Goal: Transaction & Acquisition: Purchase product/service

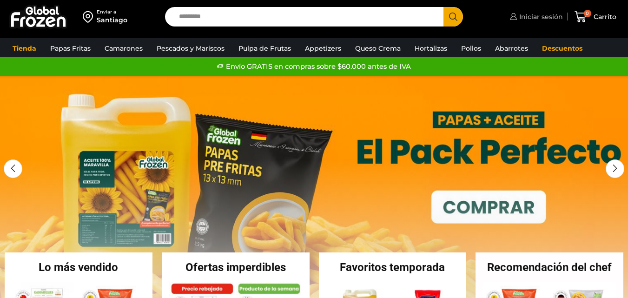
click at [536, 14] on span "Iniciar sesión" at bounding box center [540, 16] width 46 height 9
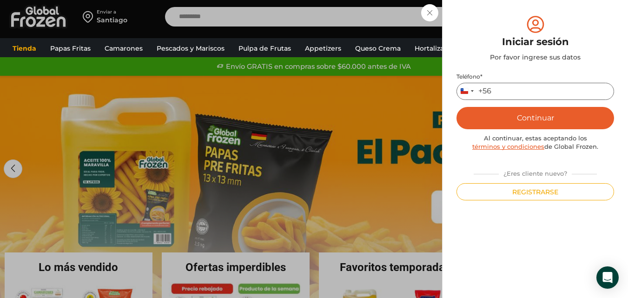
click at [518, 93] on input "Teléfono *" at bounding box center [535, 91] width 158 height 17
type input "*********"
click at [519, 119] on button "Continuar" at bounding box center [535, 118] width 158 height 22
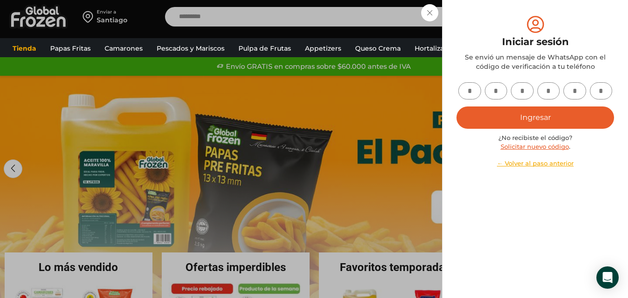
click at [471, 90] on input "text" at bounding box center [469, 90] width 23 height 17
type input "*"
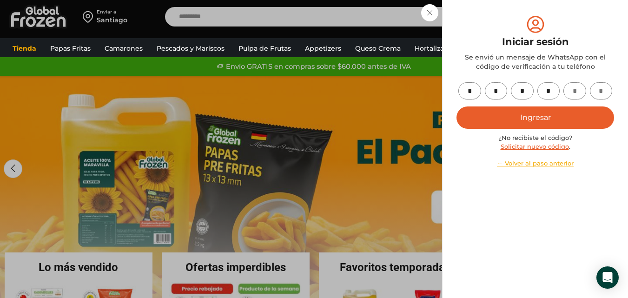
type input "*"
click at [542, 111] on button "Ingresar" at bounding box center [535, 117] width 158 height 22
click at [510, 115] on button "Ingresar" at bounding box center [535, 117] width 158 height 22
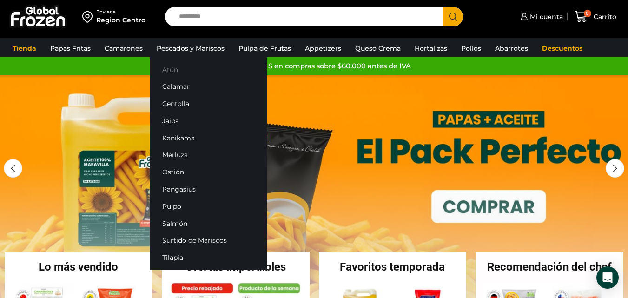
click at [167, 75] on link "Atún" at bounding box center [208, 69] width 117 height 17
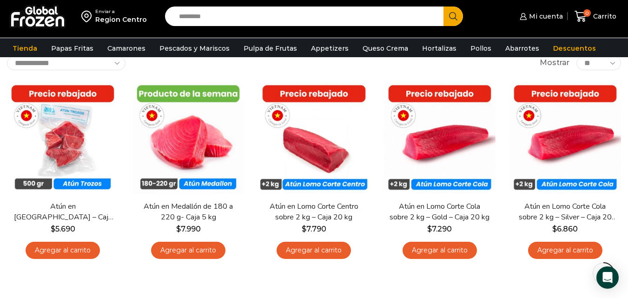
scroll to position [63, 0]
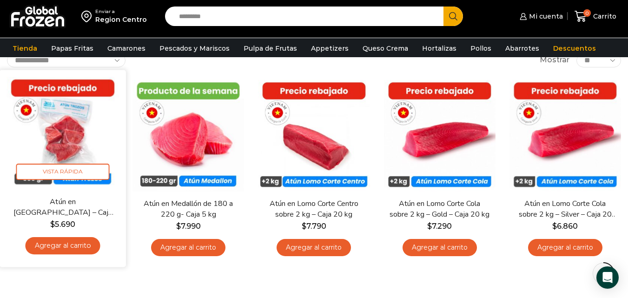
click at [62, 247] on link "Agregar al carrito" at bounding box center [63, 245] width 75 height 17
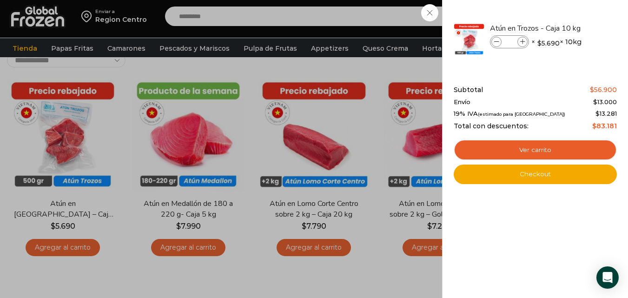
click at [572, 7] on div "1 Carrito 1 1 Shopping Cart *" at bounding box center [595, 17] width 46 height 22
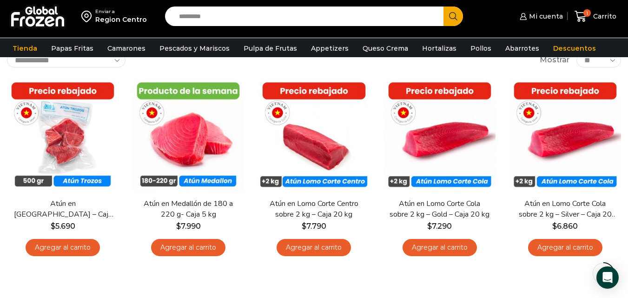
click at [214, 15] on input "Search input" at bounding box center [306, 17] width 265 height 20
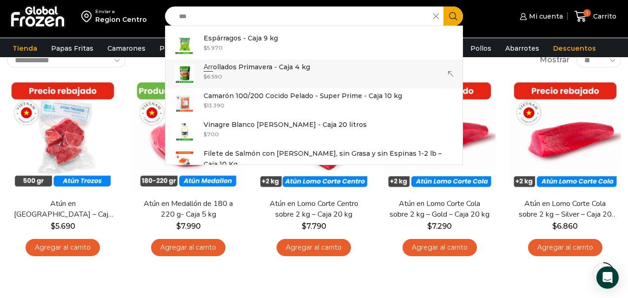
click at [231, 68] on p "Arr ollados Primavera - Caja 4 kg" at bounding box center [257, 67] width 106 height 10
type input "**********"
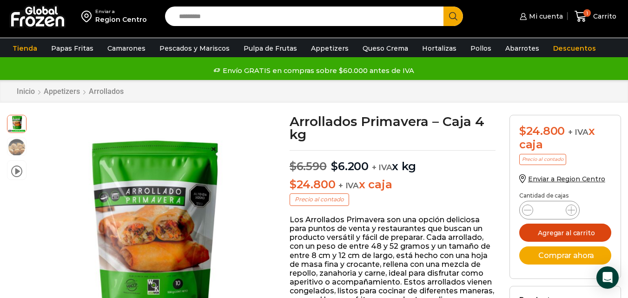
click at [561, 229] on button "Agregar al carrito" at bounding box center [565, 233] width 92 height 18
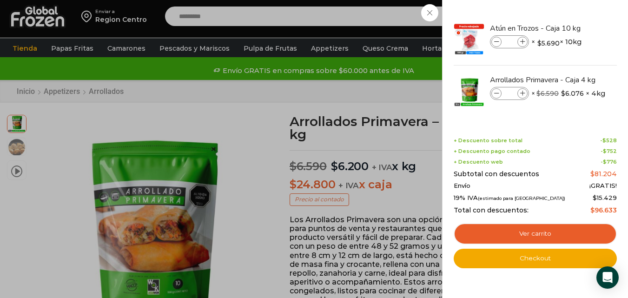
click at [572, 14] on div "2 Carrito 2 2 Shopping Cart *" at bounding box center [595, 17] width 46 height 22
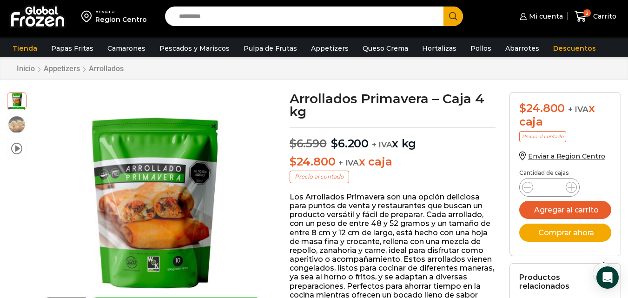
scroll to position [15, 0]
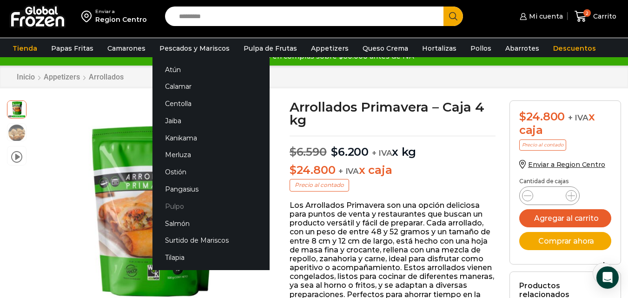
click at [173, 206] on link "Pulpo" at bounding box center [210, 206] width 117 height 17
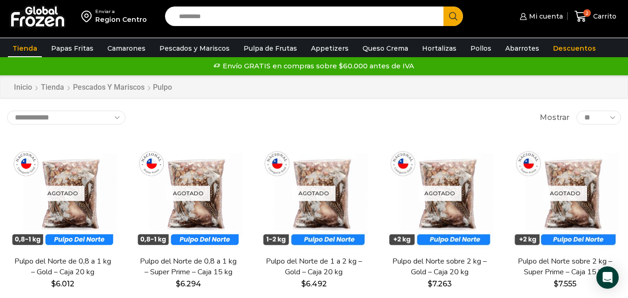
click at [23, 49] on link "Tienda" at bounding box center [25, 49] width 34 height 18
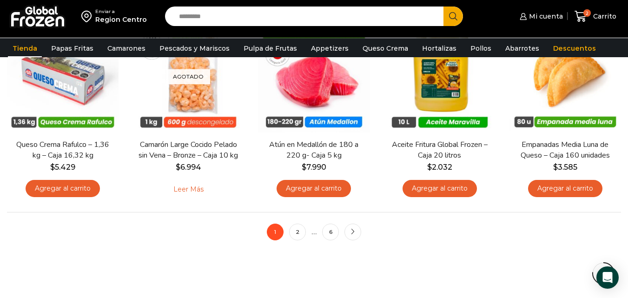
scroll to position [707, 0]
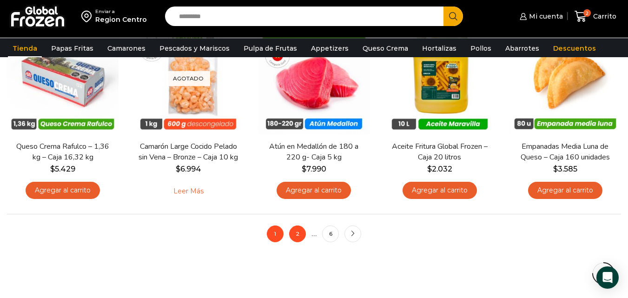
click at [302, 237] on link "2" at bounding box center [297, 233] width 17 height 17
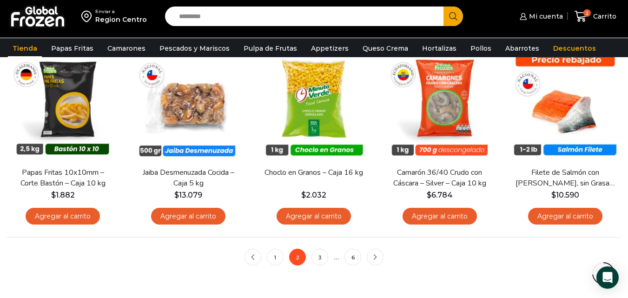
scroll to position [688, 0]
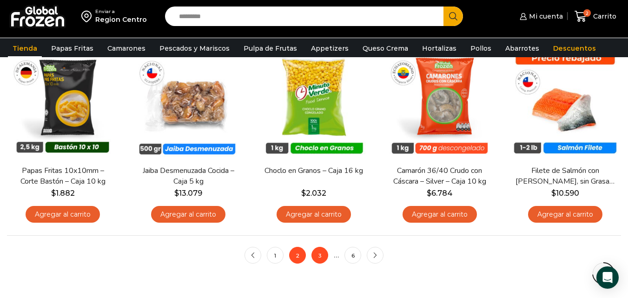
click at [317, 250] on link "3" at bounding box center [319, 255] width 17 height 17
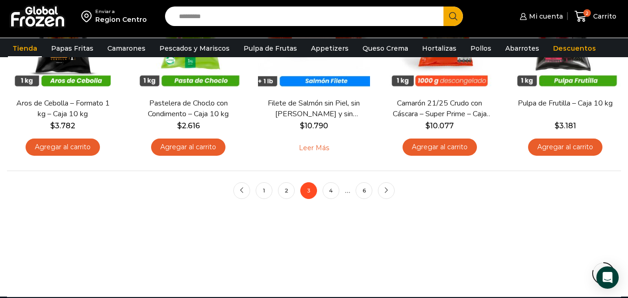
scroll to position [752, 0]
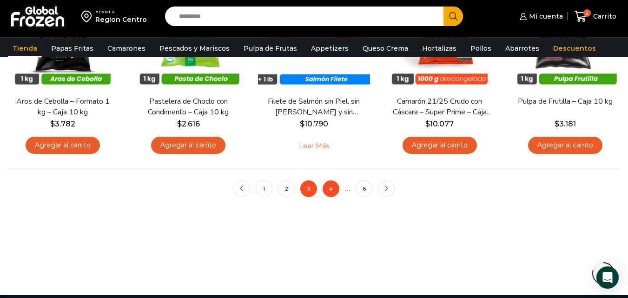
click at [334, 188] on link "4" at bounding box center [331, 188] width 17 height 17
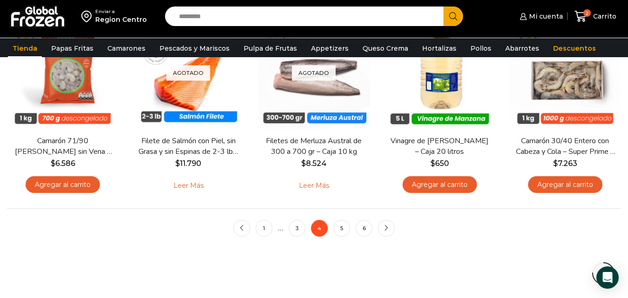
scroll to position [720, 0]
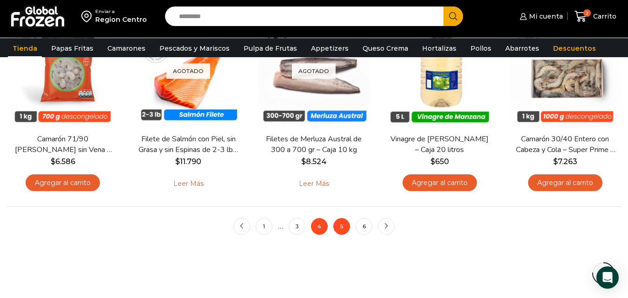
click at [345, 227] on link "5" at bounding box center [341, 226] width 17 height 17
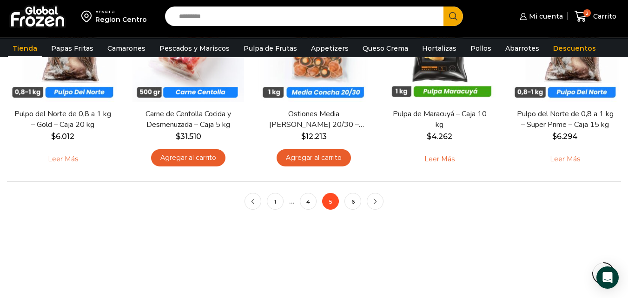
scroll to position [744, 0]
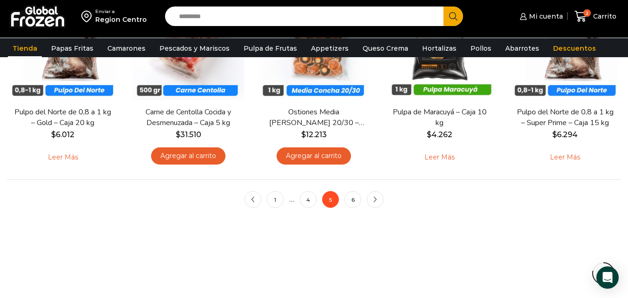
drag, startPoint x: 632, startPoint y: 53, endPoint x: 635, endPoint y: 222, distance: 168.8
click at [357, 201] on link "6" at bounding box center [352, 199] width 17 height 17
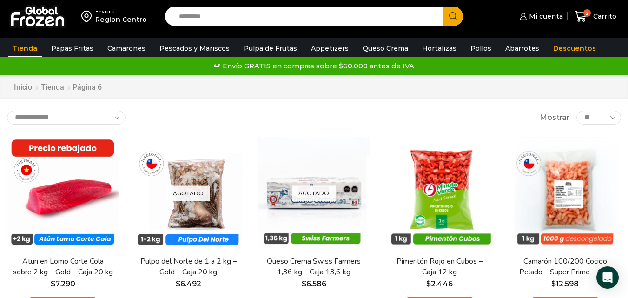
drag, startPoint x: 0, startPoint y: 0, endPoint x: 631, endPoint y: 24, distance: 631.7
click at [589, 14] on span "2" at bounding box center [586, 12] width 7 height 7
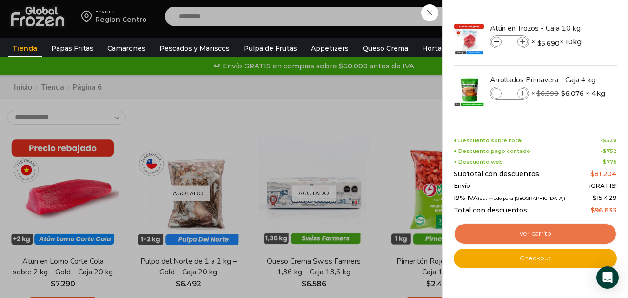
click at [522, 231] on link "Ver carrito" at bounding box center [535, 233] width 163 height 21
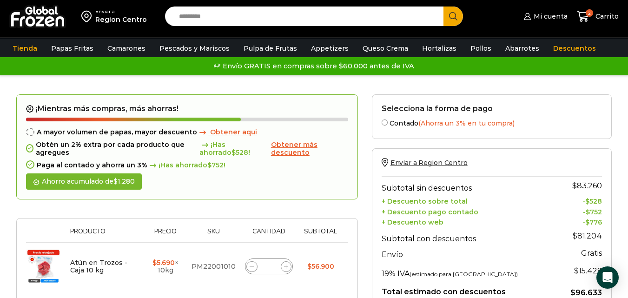
click at [287, 145] on span "Obtener más descuento" at bounding box center [294, 148] width 46 height 16
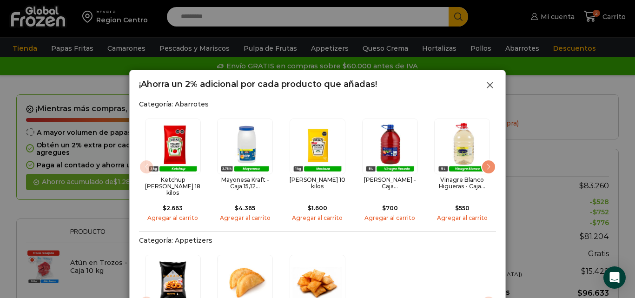
click at [489, 84] on line at bounding box center [490, 85] width 6 height 6
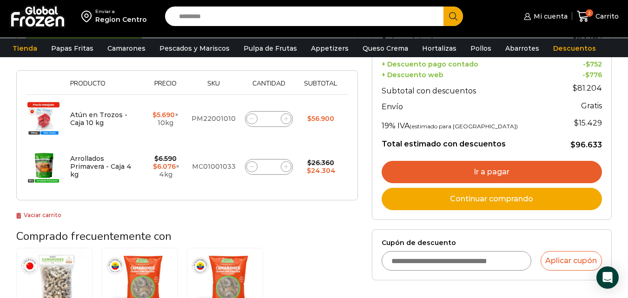
scroll to position [152, 0]
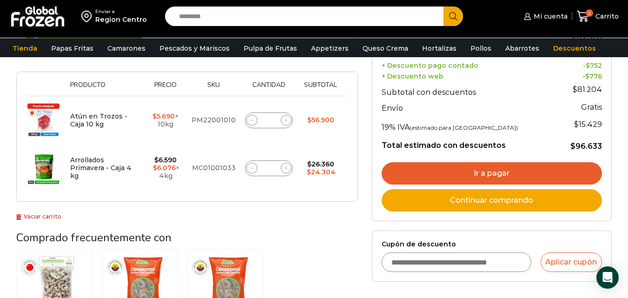
click at [451, 174] on link "Ir a pagar" at bounding box center [492, 173] width 220 height 22
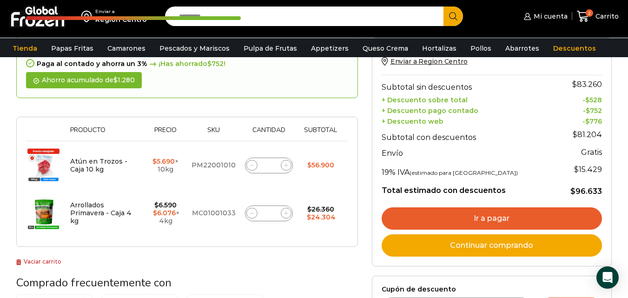
scroll to position [105, 0]
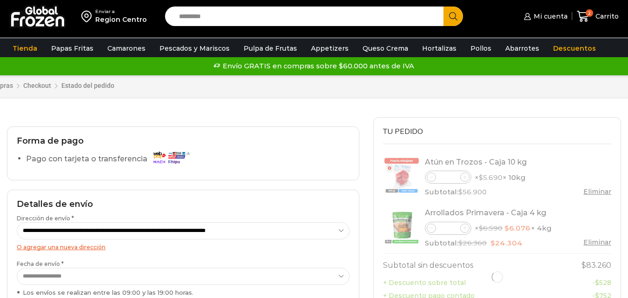
select select "*"
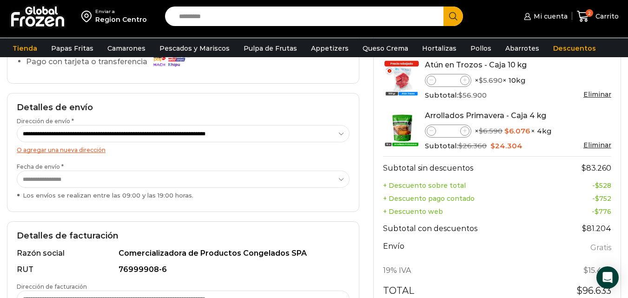
scroll to position [106, 0]
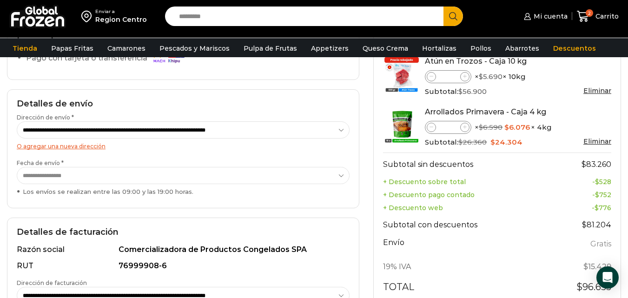
click at [335, 179] on select "**********" at bounding box center [183, 175] width 333 height 17
click at [17, 167] on select "**********" at bounding box center [183, 175] width 333 height 17
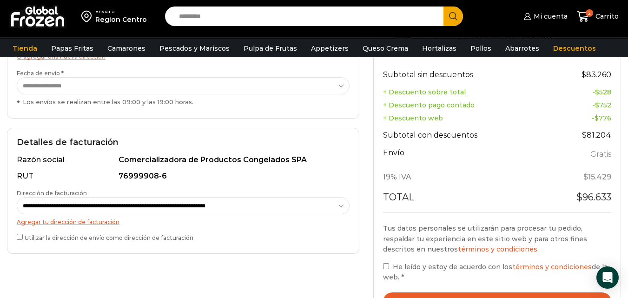
scroll to position [202, 0]
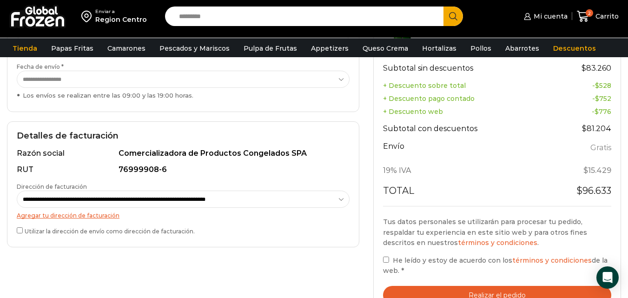
click at [340, 199] on select "**********" at bounding box center [183, 199] width 333 height 17
select select "*"
click at [17, 191] on select "**********" at bounding box center [183, 199] width 333 height 17
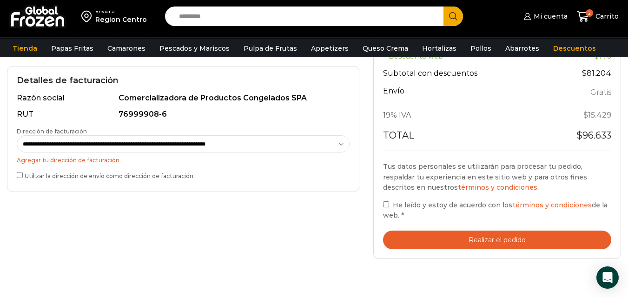
scroll to position [260, 0]
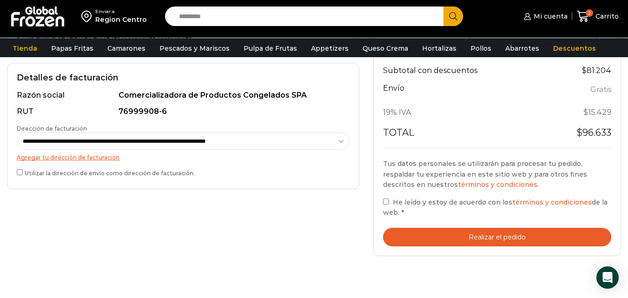
click at [480, 233] on button "Realizar el pedido" at bounding box center [497, 237] width 228 height 19
